Goal: Transaction & Acquisition: Purchase product/service

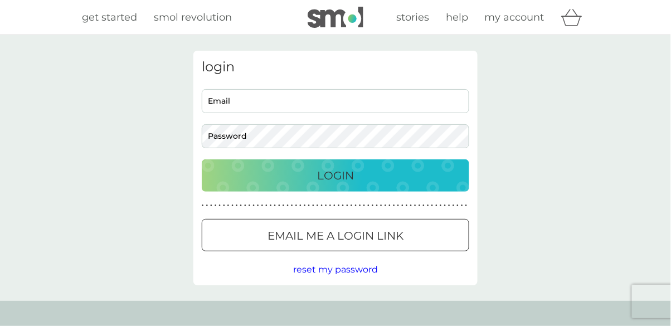
click at [254, 102] on input "Email" at bounding box center [335, 101] width 267 height 24
type input "penny.s.a.walker@gmail.com"
click at [344, 276] on button "reset my password" at bounding box center [335, 269] width 85 height 14
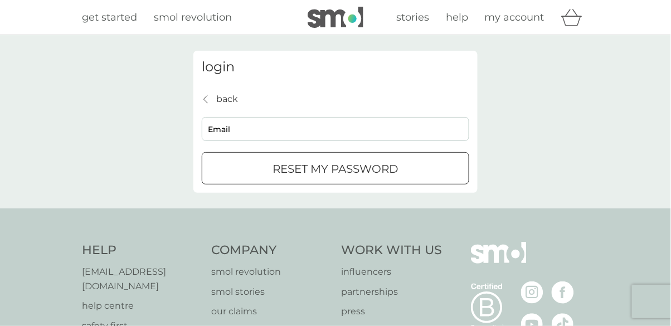
click at [330, 174] on div "submit" at bounding box center [335, 169] width 40 height 12
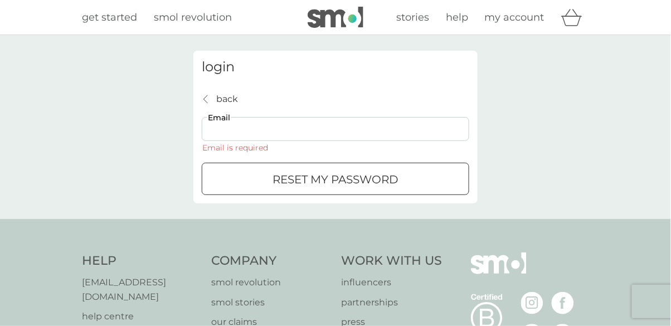
type input "penny.s.a.walker@gmail.com"
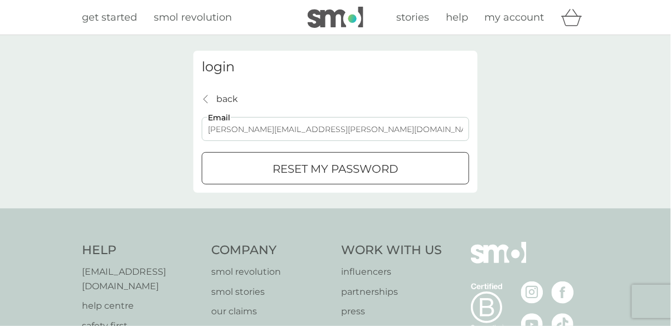
click at [340, 173] on div "submit" at bounding box center [335, 169] width 40 height 12
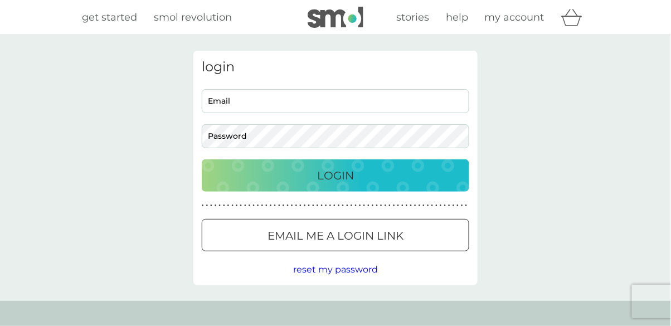
click at [517, 23] on span "my account" at bounding box center [515, 17] width 60 height 12
click at [107, 22] on span "get started" at bounding box center [109, 17] width 55 height 12
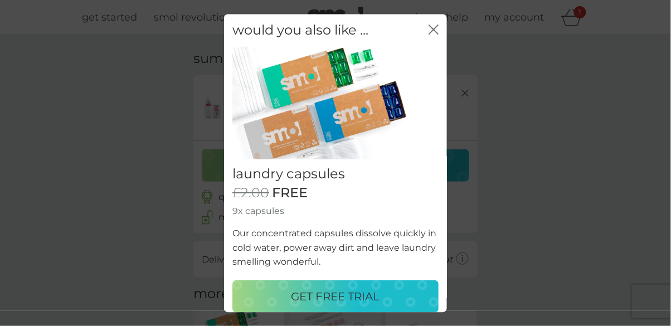
click at [361, 295] on p "GET FREE TRIAL" at bounding box center [335, 296] width 89 height 18
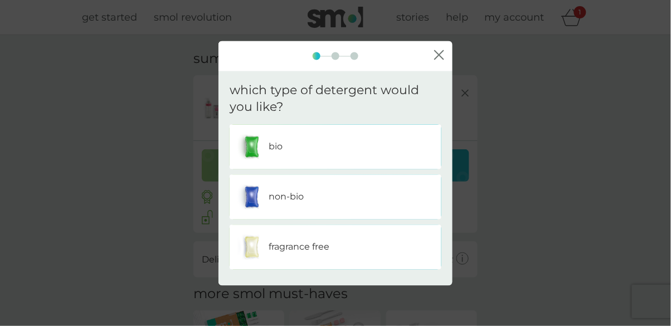
click at [399, 150] on div "bio" at bounding box center [335, 147] width 195 height 28
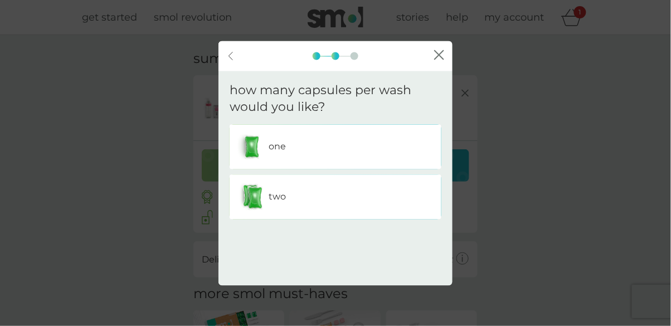
click at [394, 152] on div "one" at bounding box center [335, 147] width 195 height 28
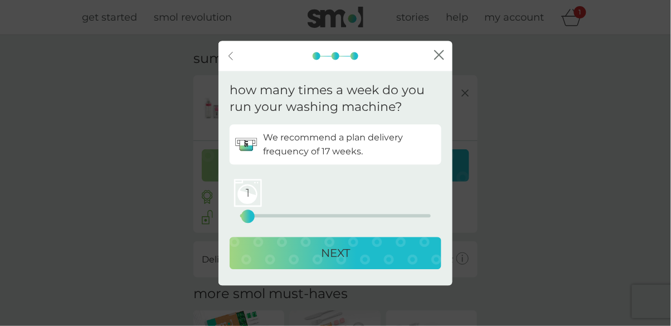
click at [337, 261] on p "NEXT" at bounding box center [335, 254] width 29 height 18
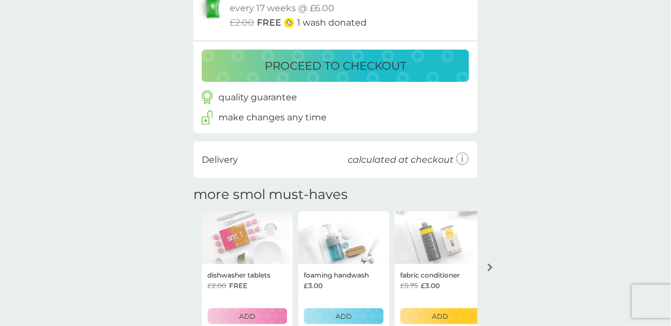
scroll to position [164, 0]
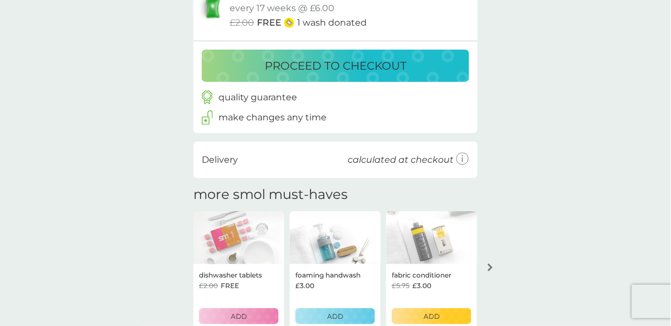
click at [241, 320] on p "ADD" at bounding box center [239, 316] width 16 height 11
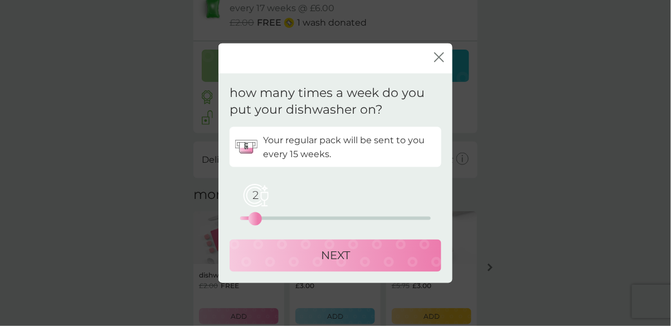
click at [238, 252] on div "Your regular pack will be sent to you every 15 weeks. 2 0 12.5 25 NEXT" at bounding box center [335, 199] width 212 height 145
click at [333, 265] on p "NEXT" at bounding box center [335, 256] width 29 height 18
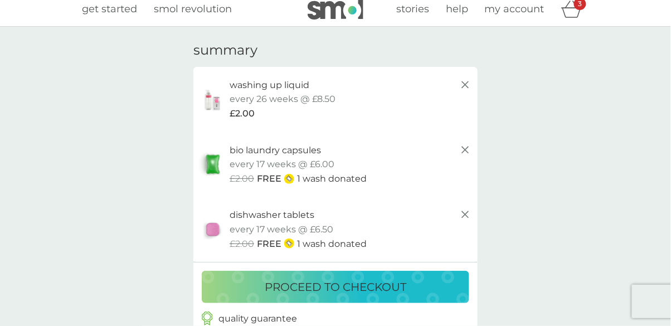
scroll to position [0, 0]
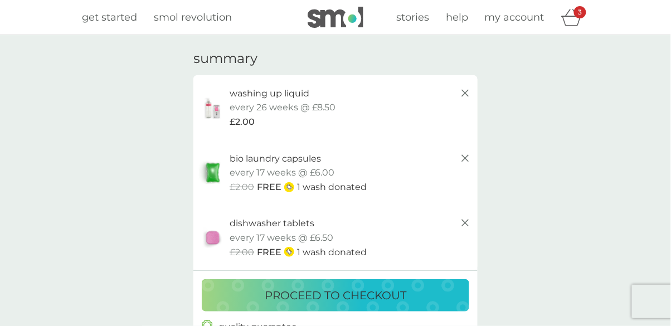
click at [371, 297] on p "proceed to checkout" at bounding box center [335, 295] width 141 height 18
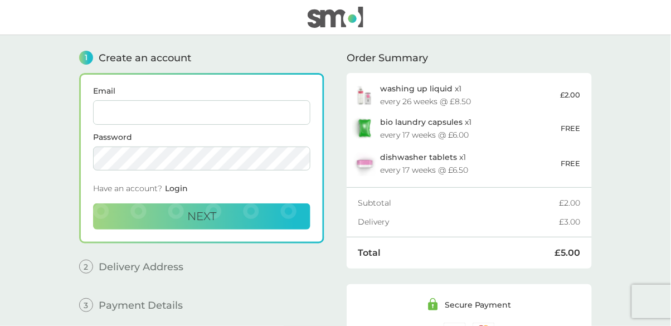
click at [130, 114] on input "Email" at bounding box center [201, 112] width 217 height 25
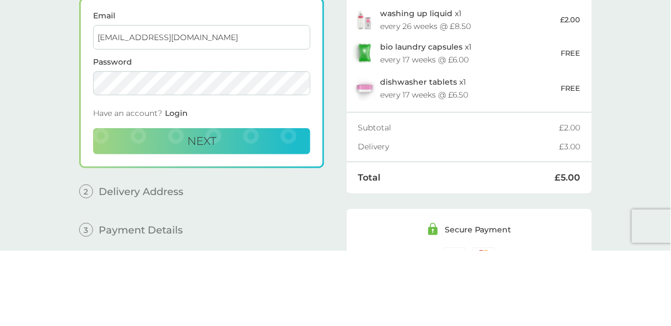
type input "psaw0397@gmail.com"
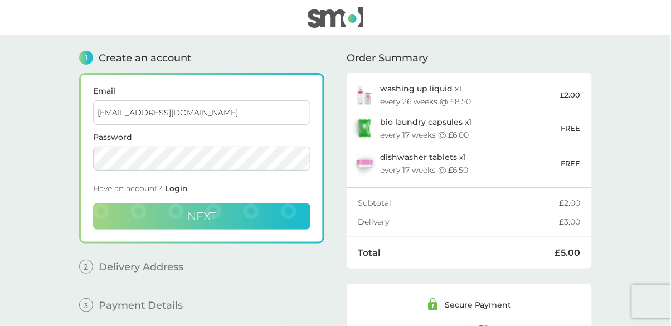
click at [207, 221] on span "Next" at bounding box center [201, 215] width 29 height 13
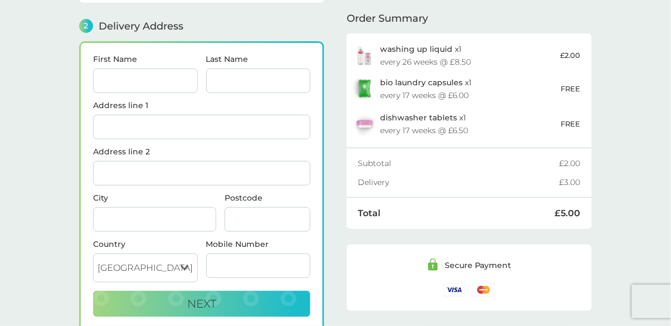
scroll to position [136, 0]
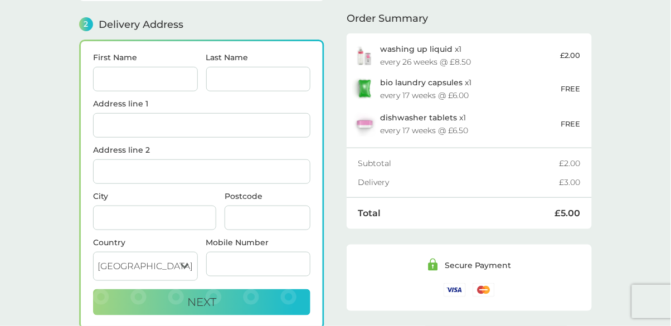
click at [129, 76] on input "First Name" at bounding box center [145, 79] width 105 height 25
type input "[PERSON_NAME]"
type input "The [GEOGRAPHIC_DATA], [GEOGRAPHIC_DATA], [GEOGRAPHIC_DATA]"
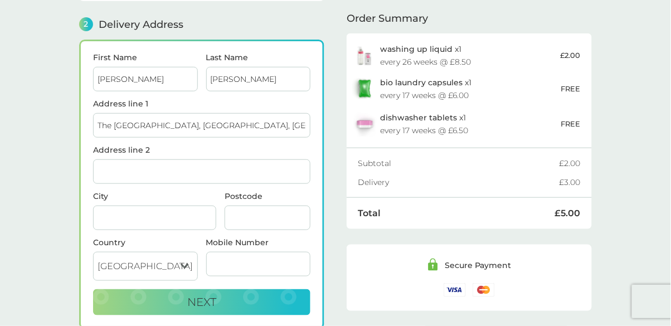
type input "kessingland"
type input "NR337RA"
type input "07711369234"
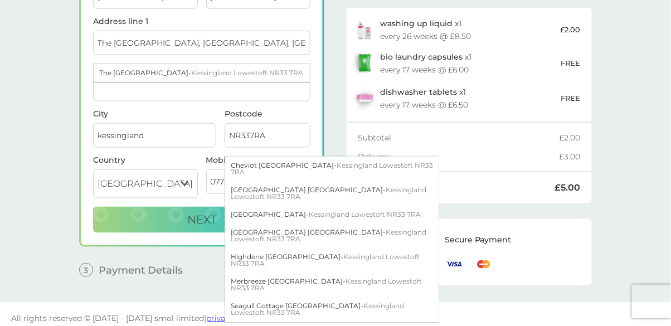
scroll to position [223, 0]
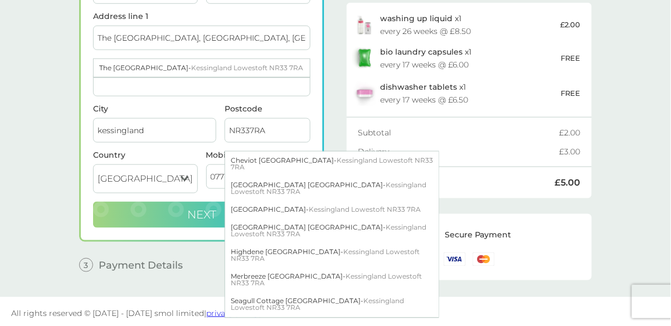
click at [189, 208] on span "Next" at bounding box center [201, 214] width 29 height 13
checkbox input "true"
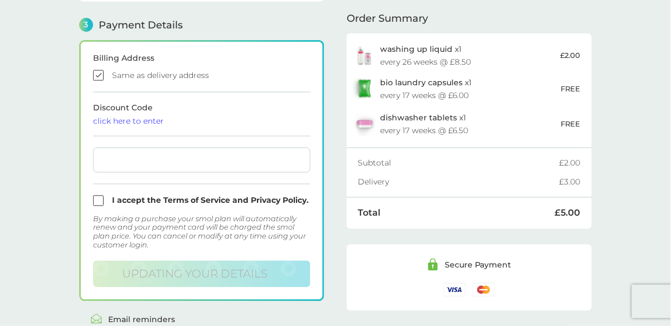
scroll to position [314, 0]
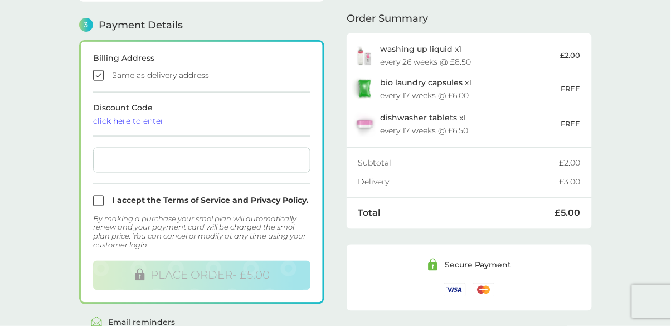
click at [155, 165] on div at bounding box center [201, 160] width 217 height 25
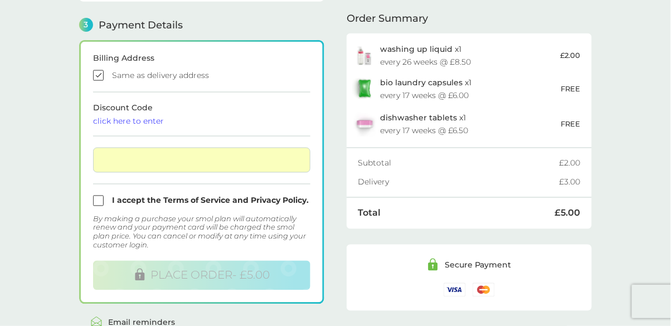
click at [104, 201] on input "checkbox" at bounding box center [201, 200] width 217 height 11
checkbox input "true"
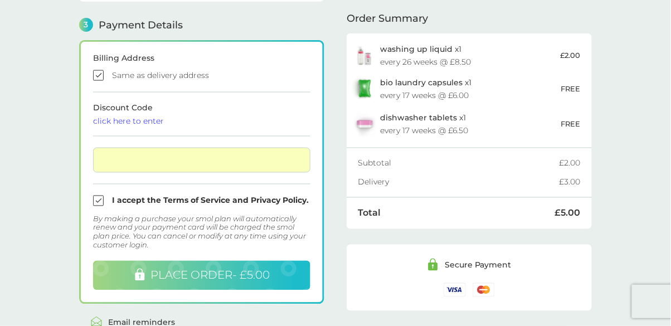
click at [207, 276] on span "PLACE ORDER - £5.00" at bounding box center [209, 274] width 119 height 13
